Goal: Transaction & Acquisition: Subscribe to service/newsletter

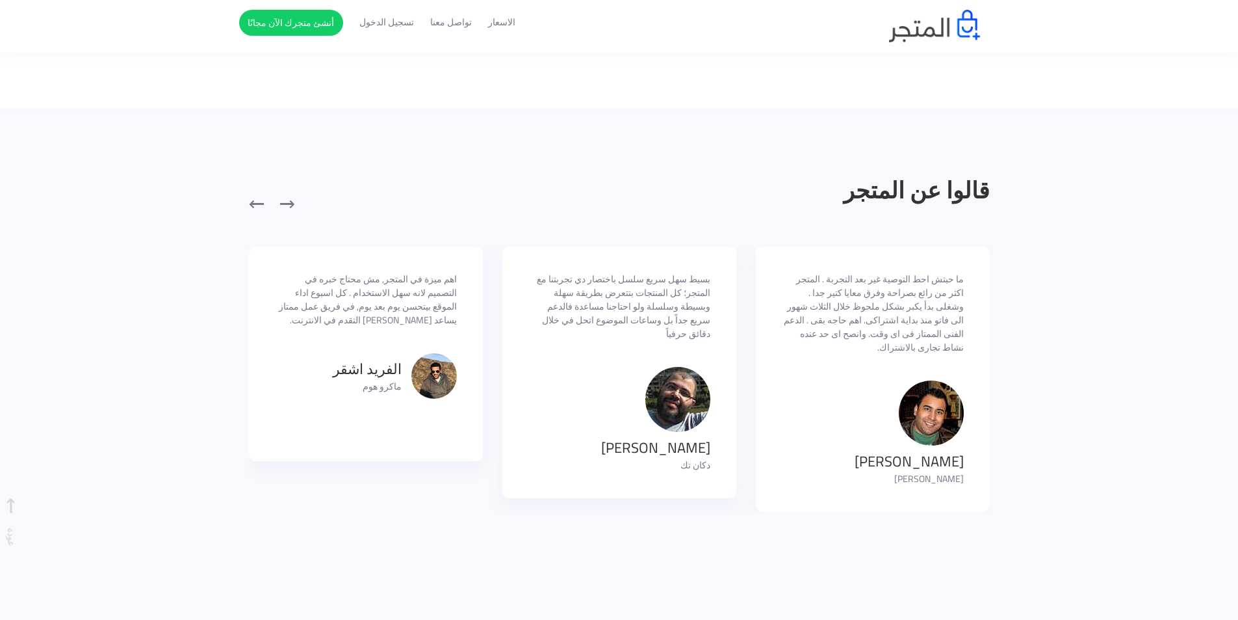
scroll to position [975, 0]
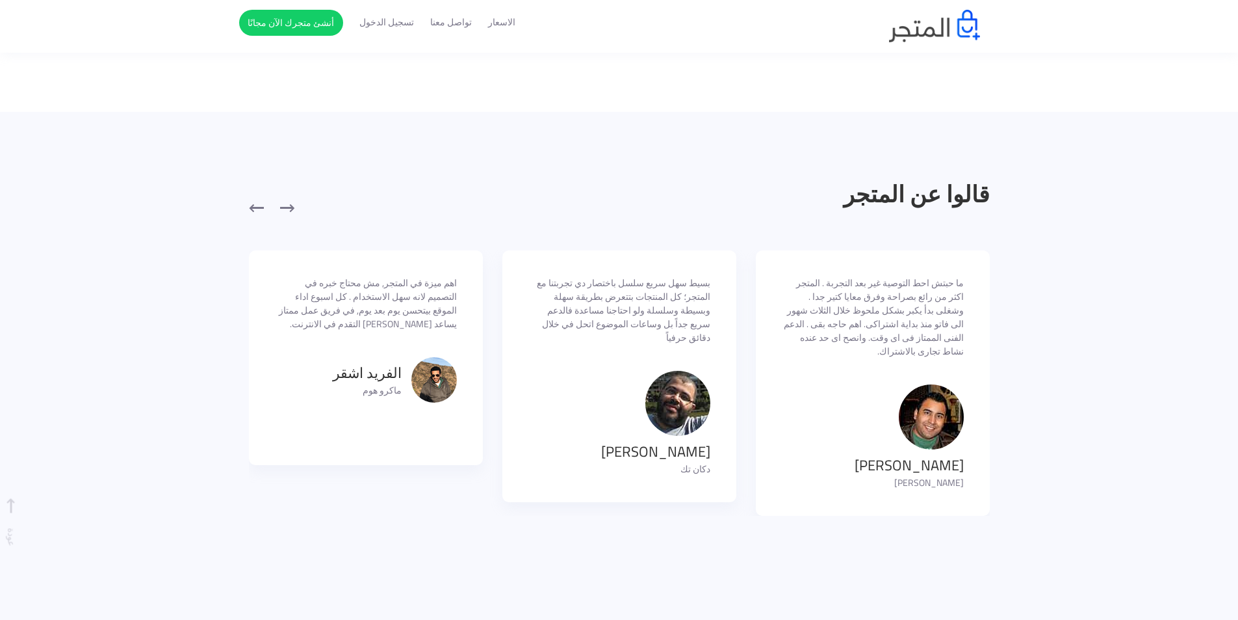
click at [896, 322] on p "ما حبتش احط التوصية غير بعد التجربة . المتجر اكثر من رائع بصراحة وفرق معايا كتي…" at bounding box center [873, 317] width 182 height 82
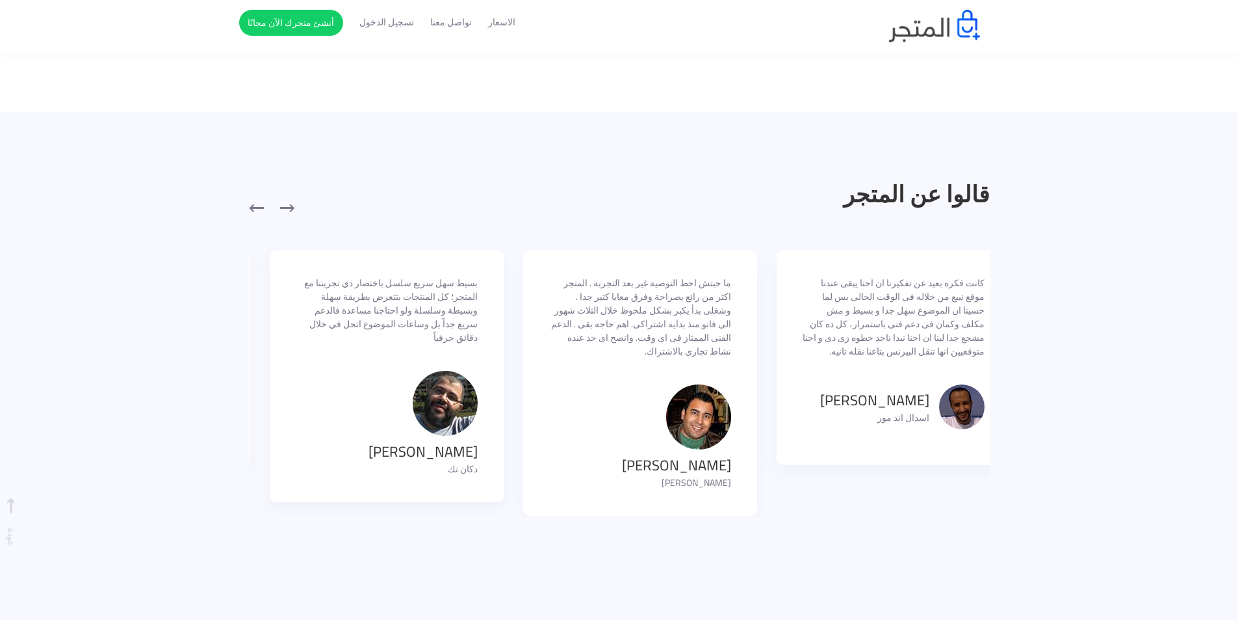
drag, startPoint x: 924, startPoint y: 428, endPoint x: 691, endPoint y: 434, distance: 232.8
click at [691, 434] on img at bounding box center [698, 416] width 65 height 65
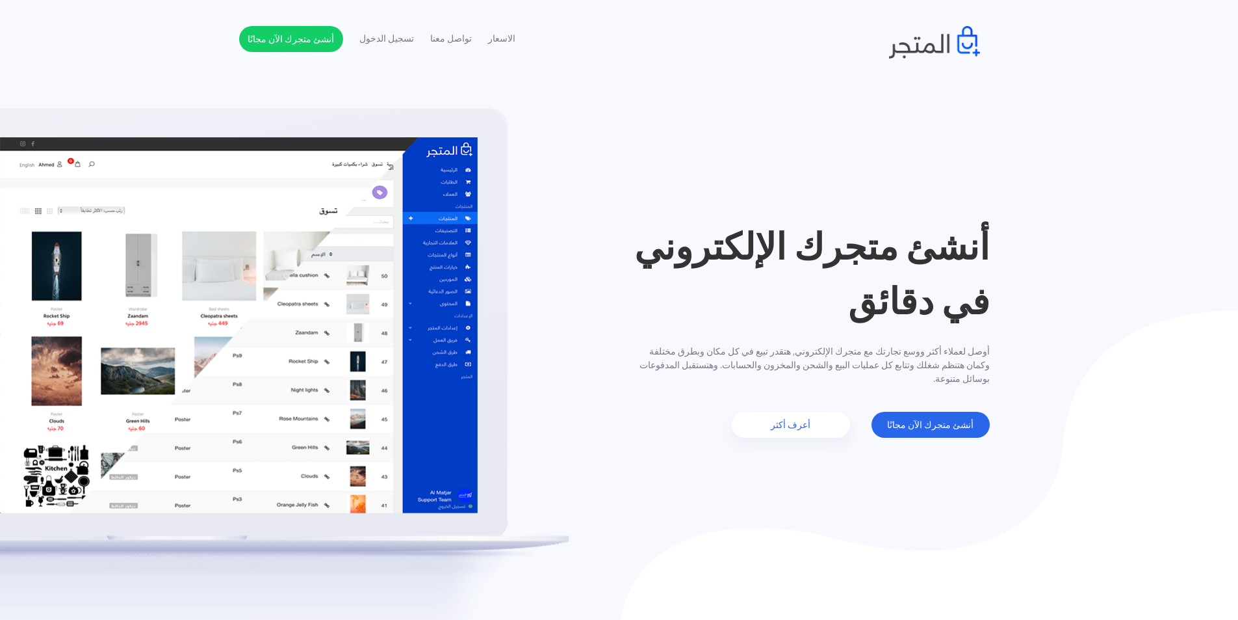
scroll to position [0, 0]
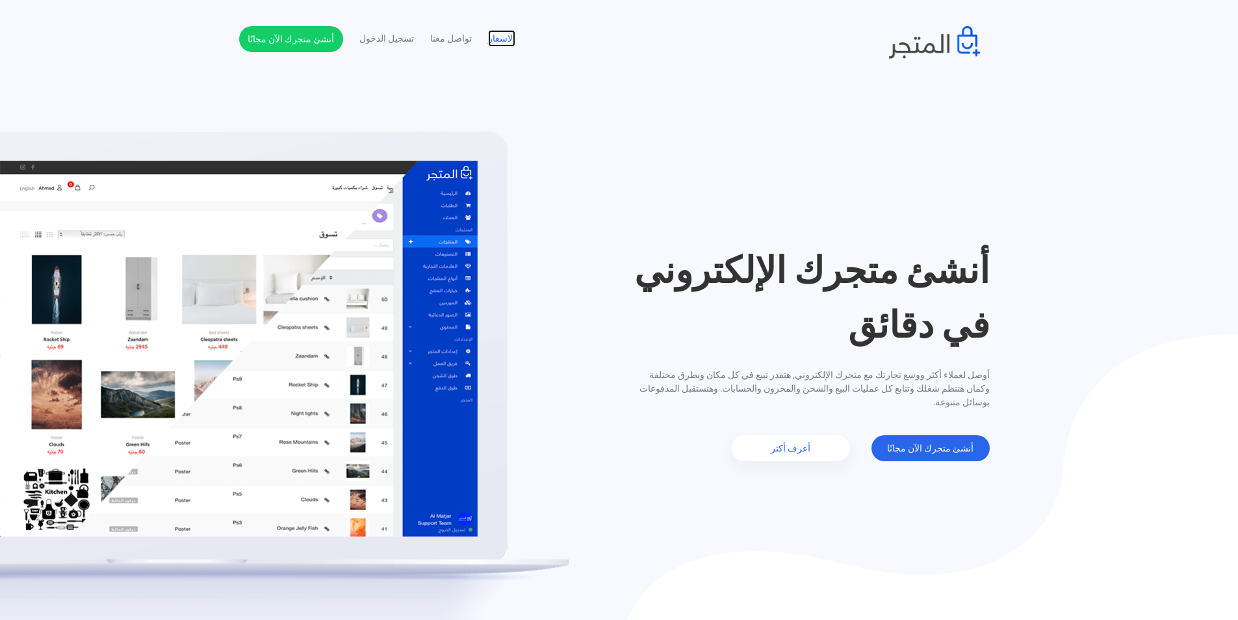
click at [497, 40] on link "الاسعار" at bounding box center [501, 39] width 27 height 14
click at [937, 36] on img at bounding box center [934, 42] width 91 height 33
click at [789, 447] on link "أعرف أكثر" at bounding box center [791, 448] width 118 height 26
click at [293, 42] on link "أنشئ متجرك الآن مجانًا" at bounding box center [291, 39] width 104 height 26
